Goal: Task Accomplishment & Management: Manage account settings

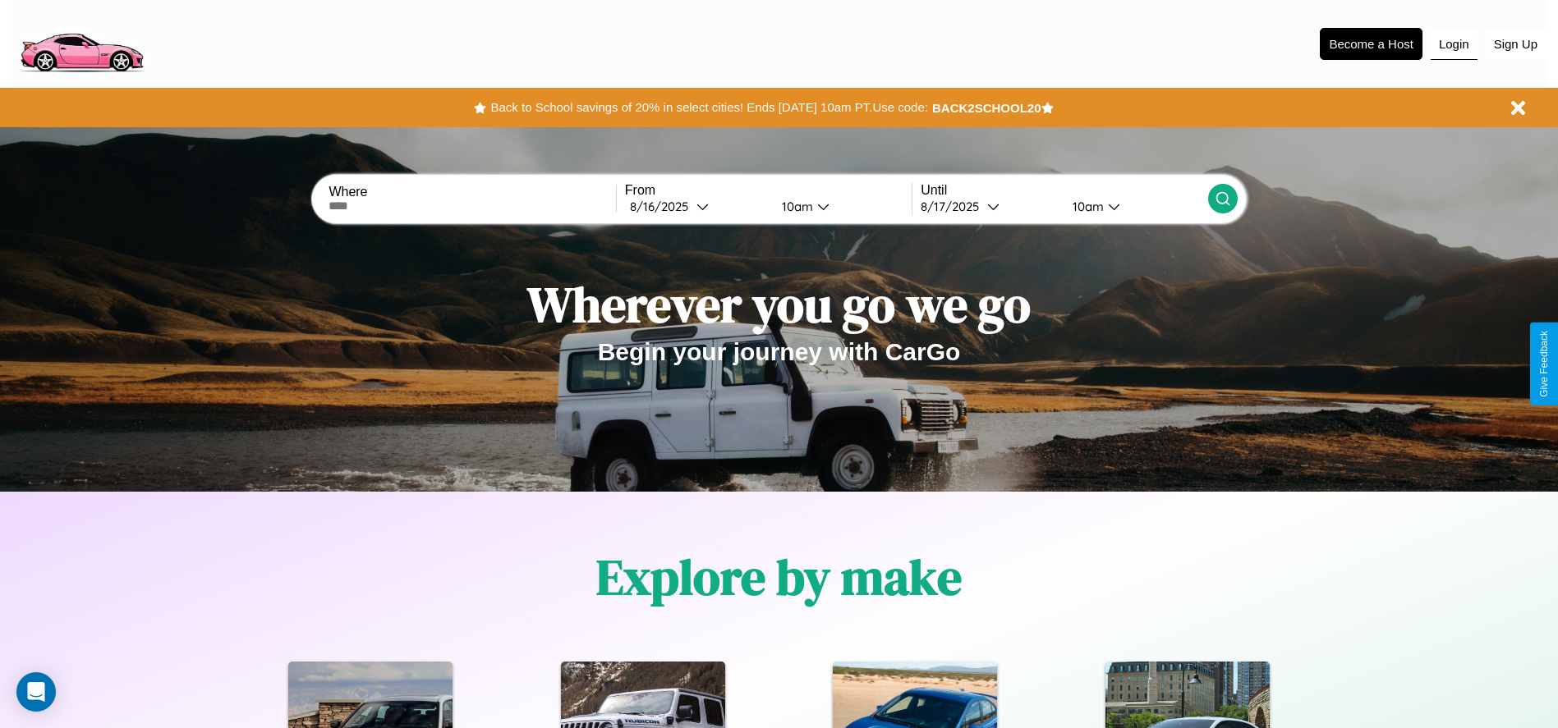
click at [1454, 44] on button "Login" at bounding box center [1454, 44] width 47 height 31
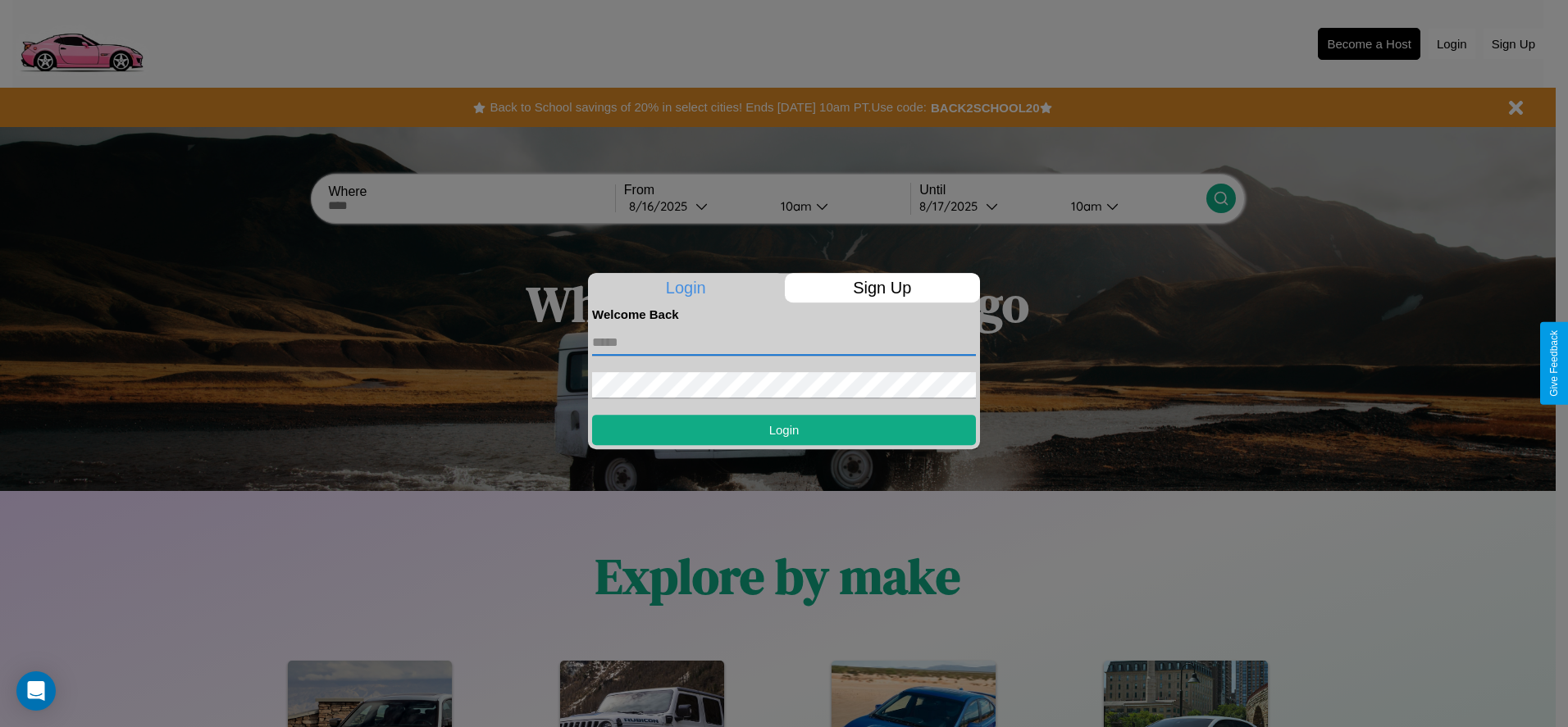
click at [784, 342] on input "text" at bounding box center [784, 343] width 384 height 26
type input "**********"
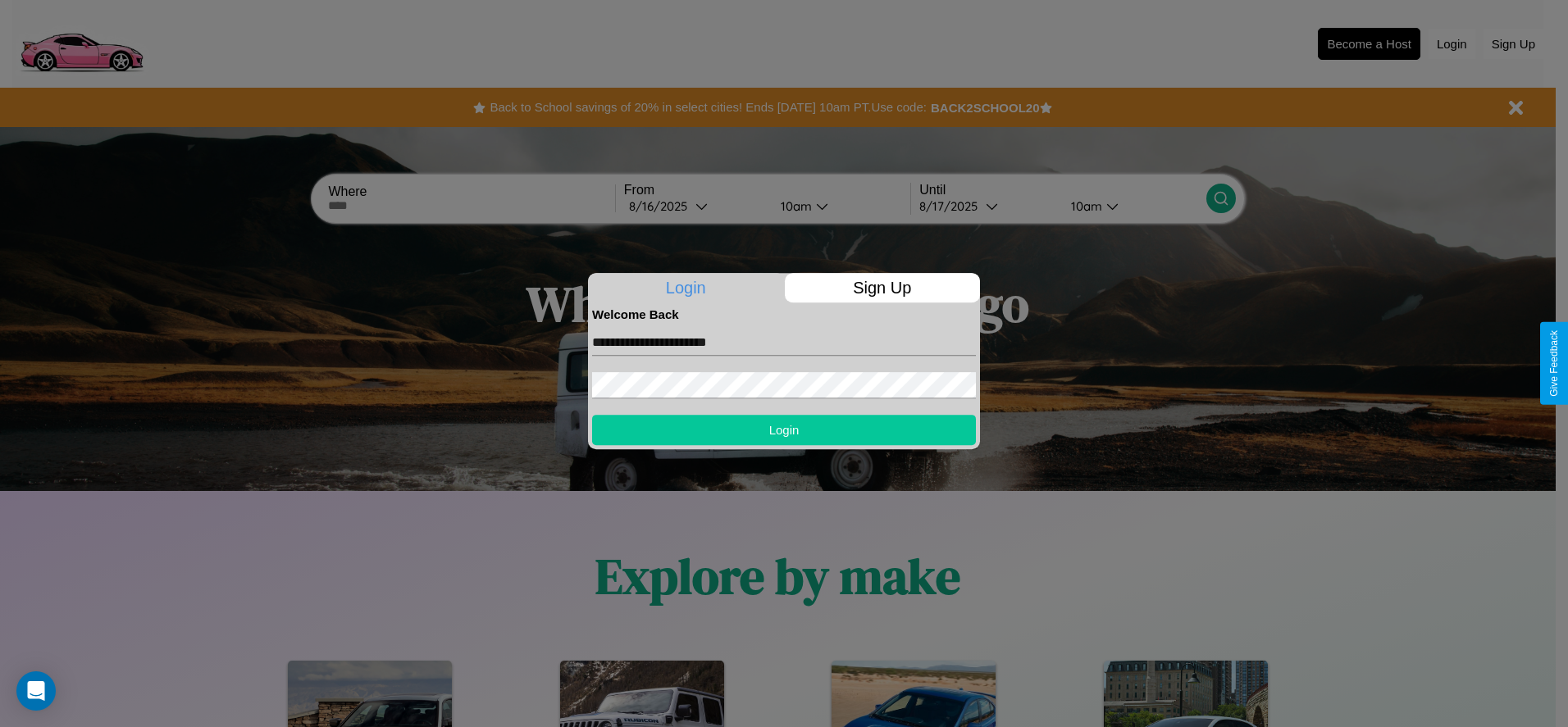
click at [784, 429] on button "Login" at bounding box center [784, 430] width 384 height 30
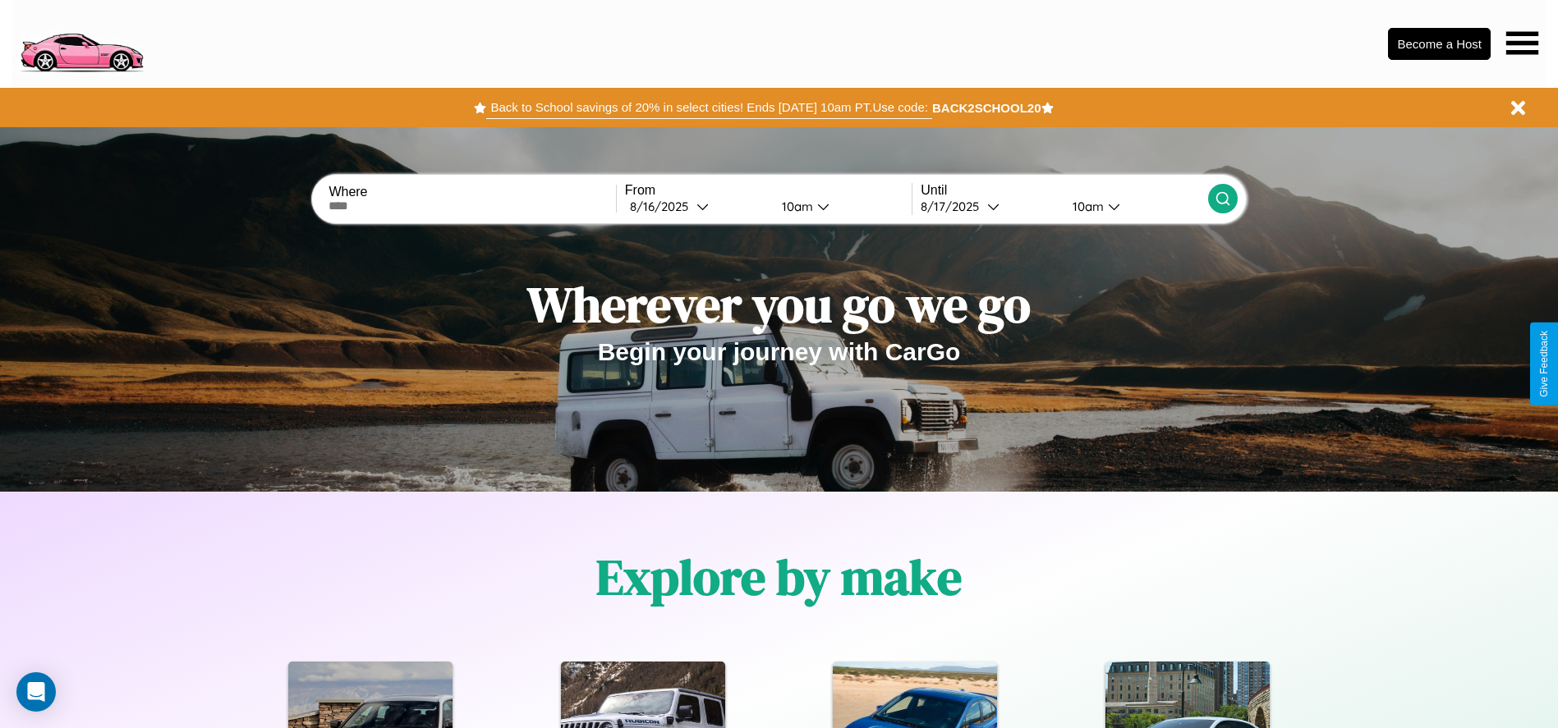
click at [709, 108] on button "Back to School savings of 20% in select cities! Ends [DATE] 10am PT. Use code:" at bounding box center [708, 107] width 445 height 23
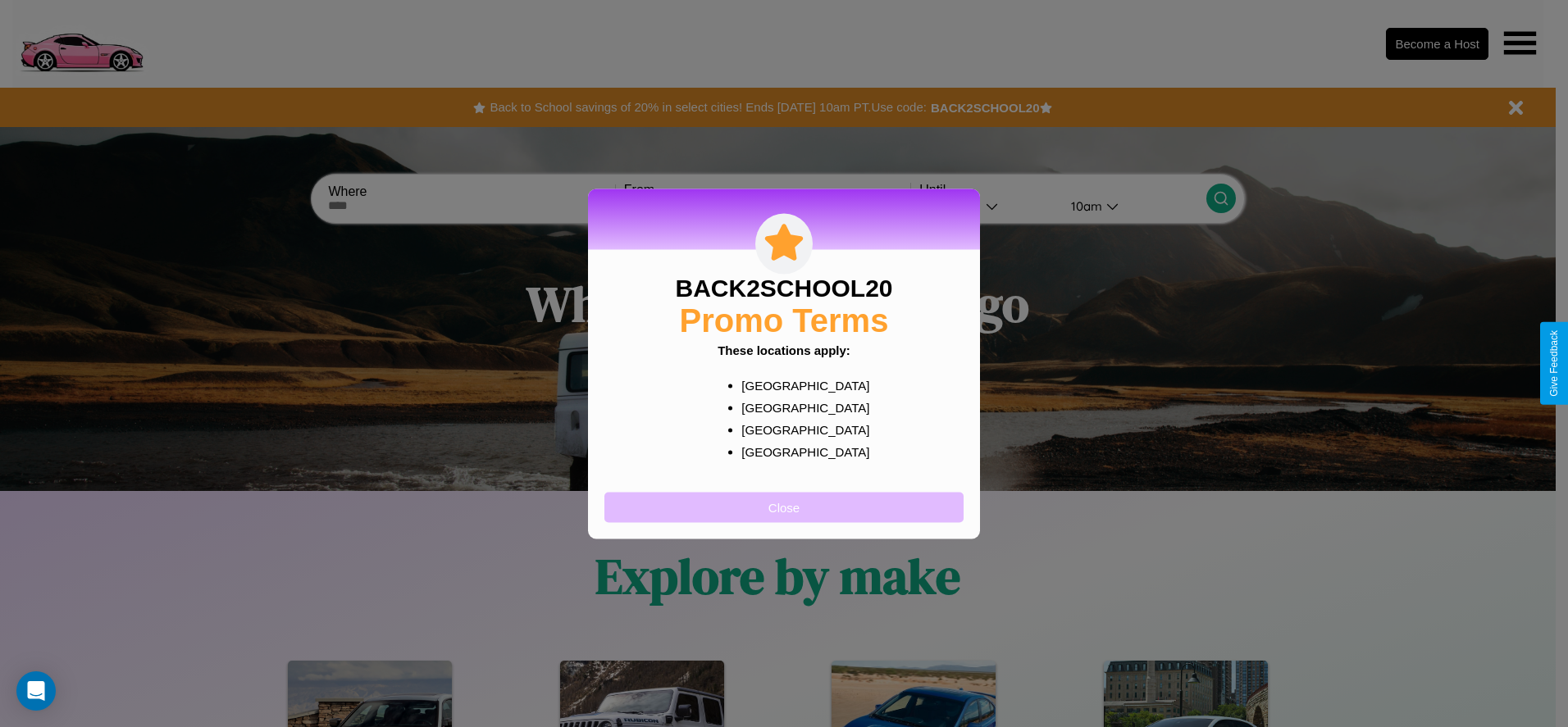
click at [784, 507] on button "Close" at bounding box center [784, 507] width 360 height 30
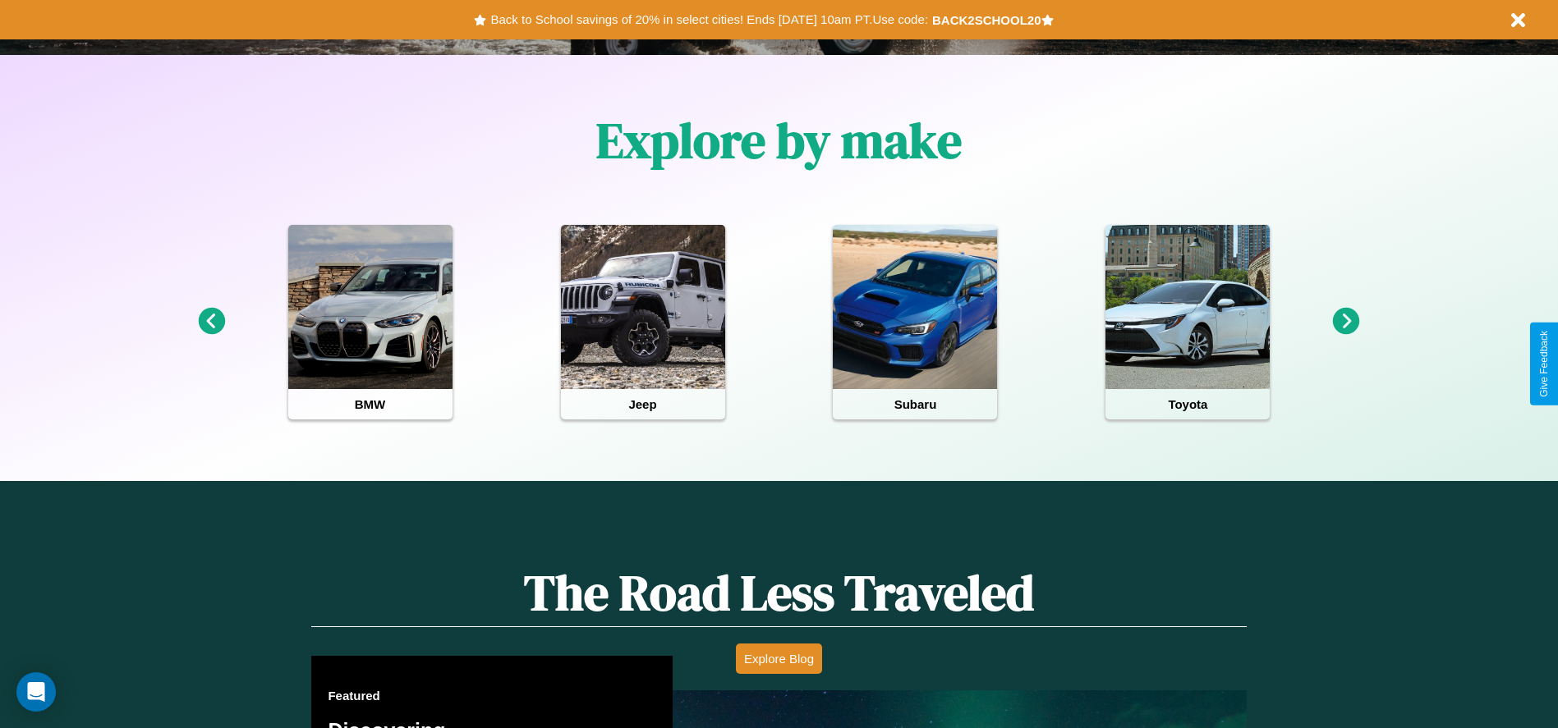
scroll to position [1433, 0]
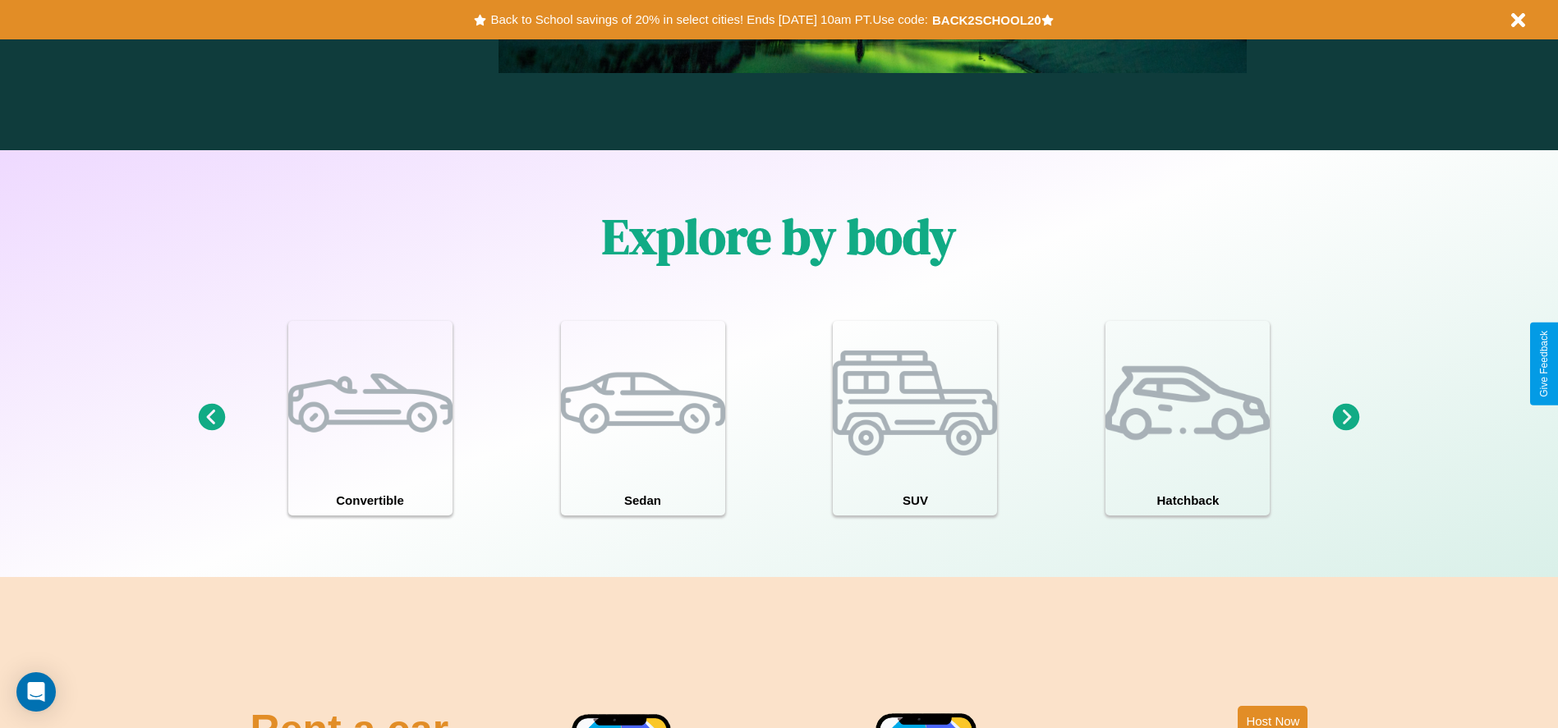
click at [1346, 418] on icon at bounding box center [1346, 417] width 27 height 27
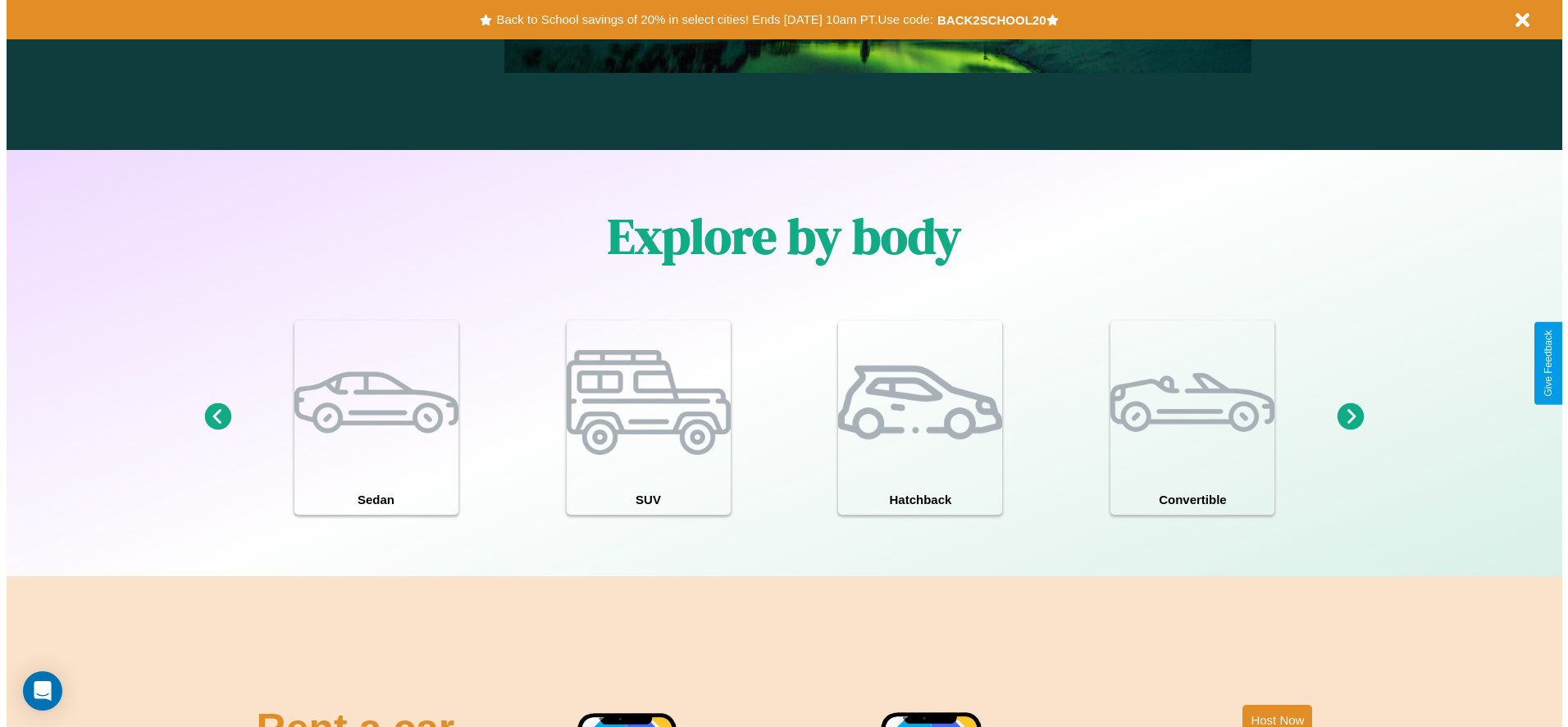
scroll to position [0, 0]
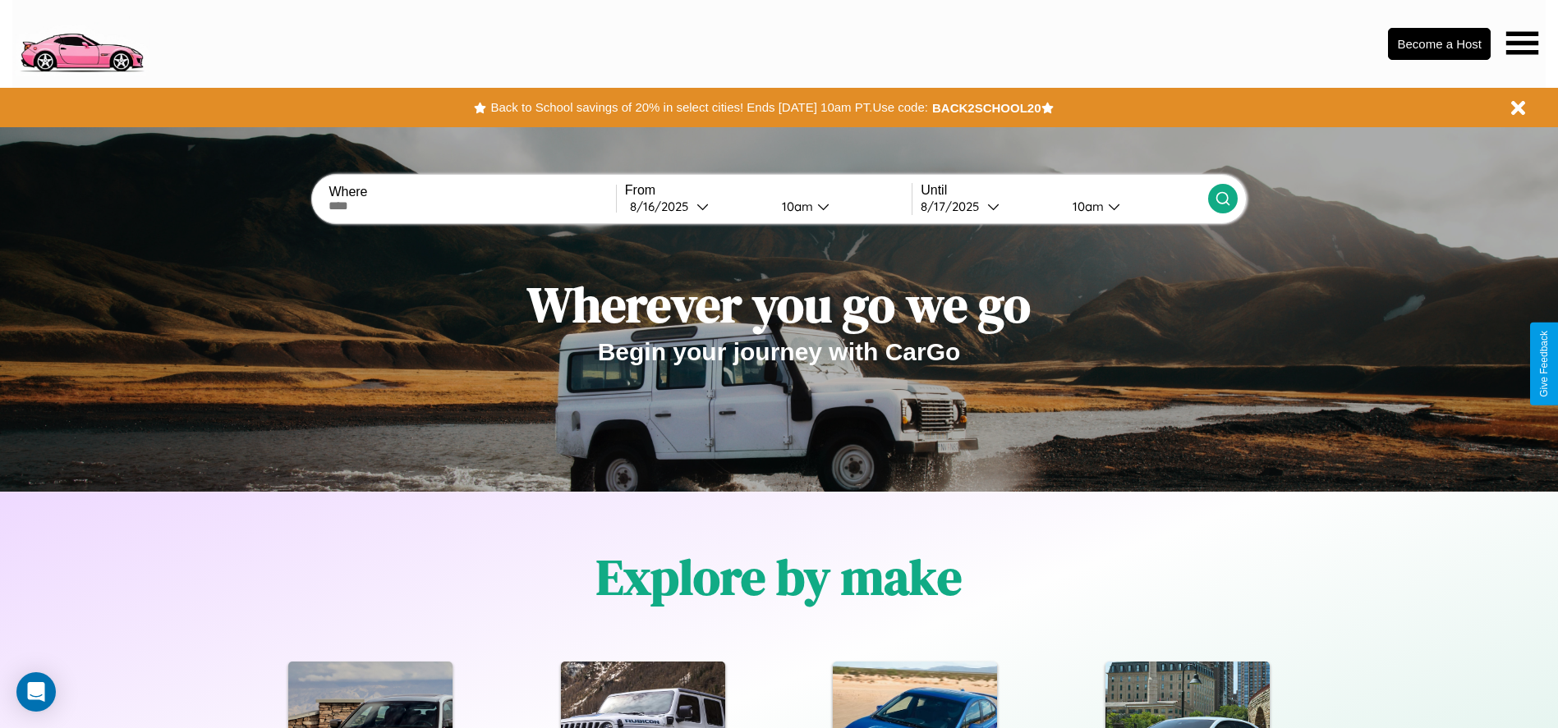
click at [1522, 43] on icon at bounding box center [1522, 42] width 32 height 23
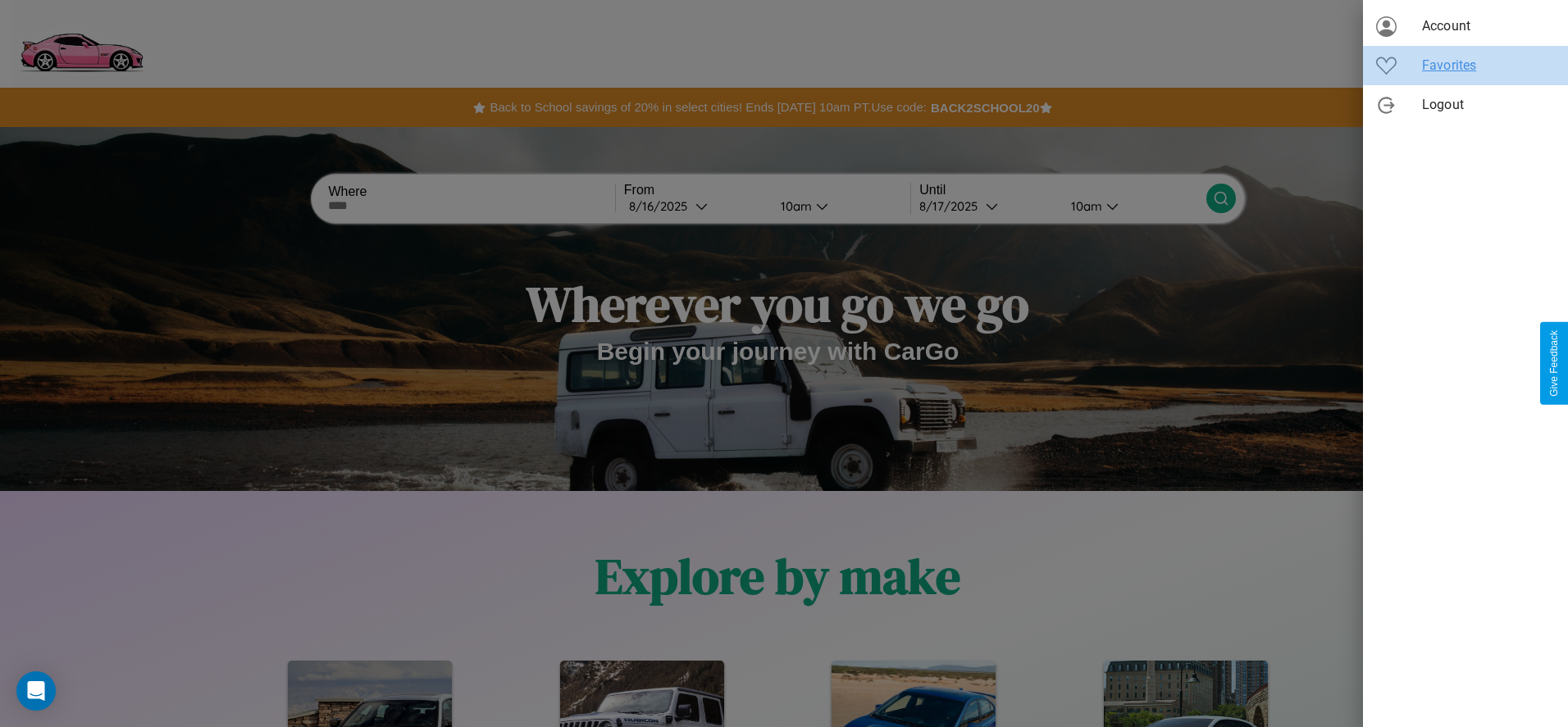
click at [1466, 66] on span "Favorites" at bounding box center [1488, 66] width 133 height 20
